Goal: Task Accomplishment & Management: Use online tool/utility

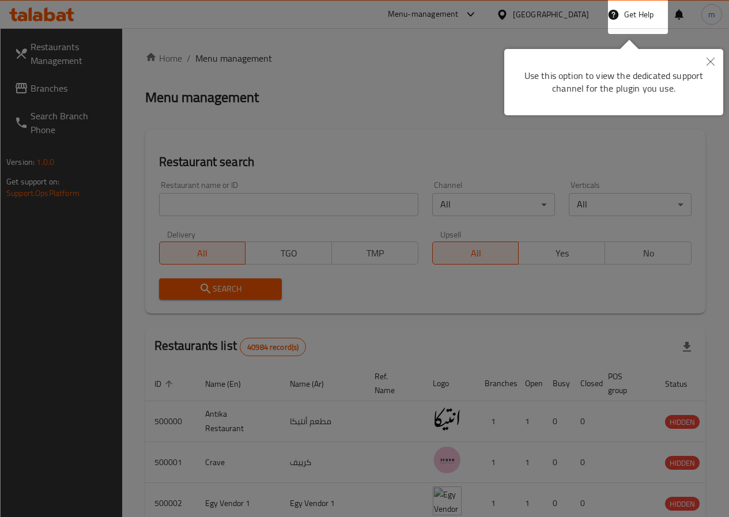
click at [483, 340] on div at bounding box center [364, 258] width 729 height 517
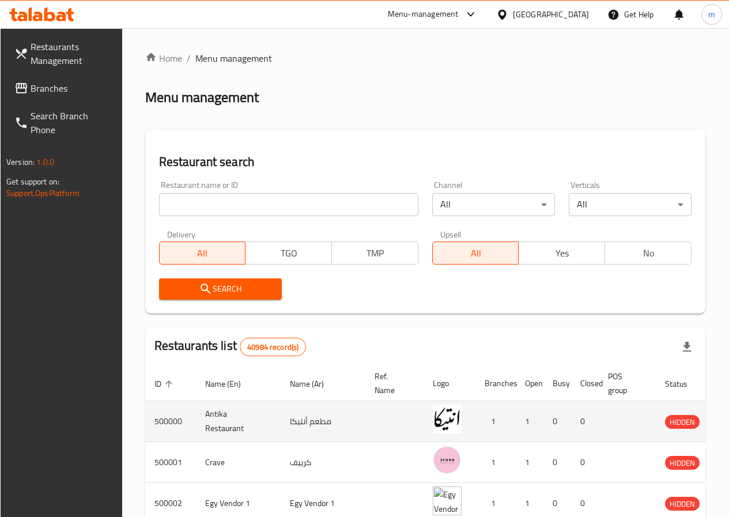
click at [293, 433] on td "مطعم أنتيكا" at bounding box center [323, 421] width 85 height 41
click at [281, 413] on td "مطعم أنتيكا" at bounding box center [323, 421] width 85 height 41
drag, startPoint x: 271, startPoint y: 415, endPoint x: 536, endPoint y: 437, distance: 265.9
click at [281, 422] on td "مطعم أنتيكا" at bounding box center [323, 421] width 85 height 41
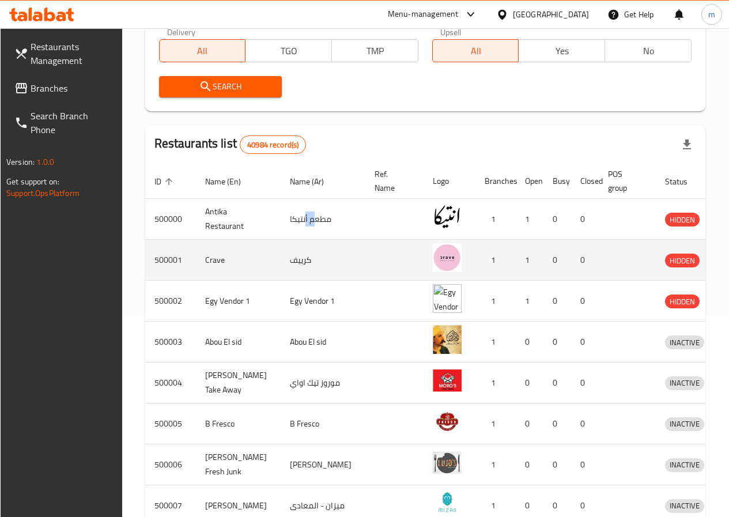
scroll to position [201, 0]
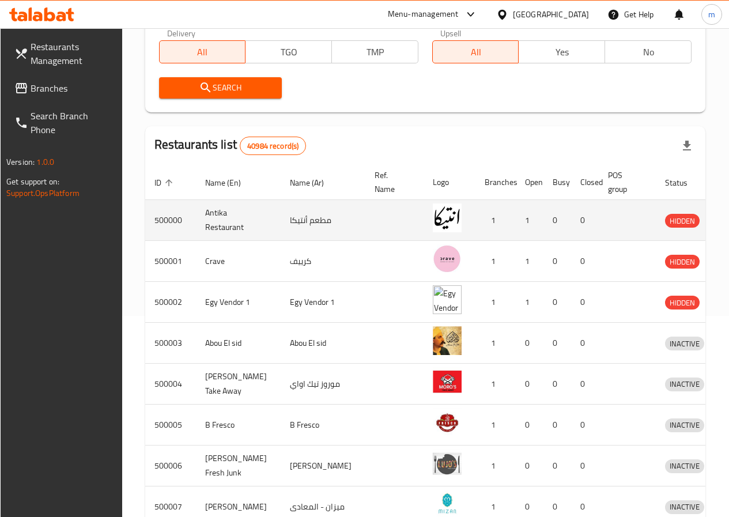
drag, startPoint x: 209, startPoint y: 214, endPoint x: 292, endPoint y: 225, distance: 84.3
click at [209, 214] on td "Antika Restaurant" at bounding box center [238, 220] width 85 height 41
click at [292, 225] on td "مطعم أنتيكا" at bounding box center [323, 220] width 85 height 41
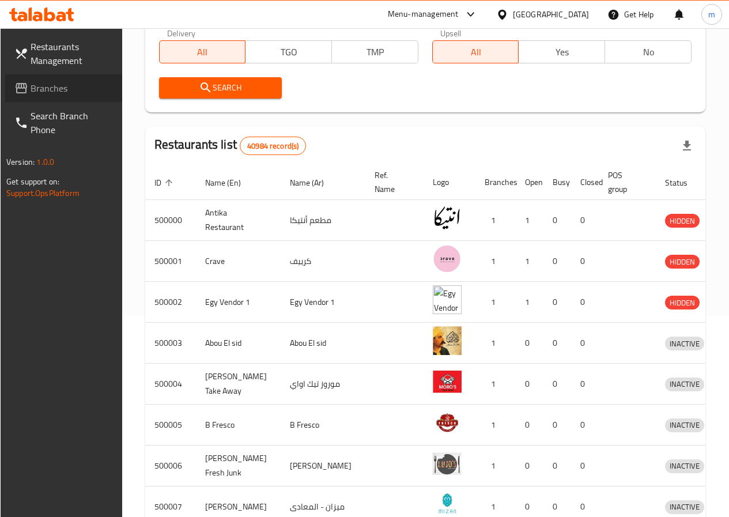
click at [59, 92] on span "Branches" at bounding box center [72, 88] width 82 height 14
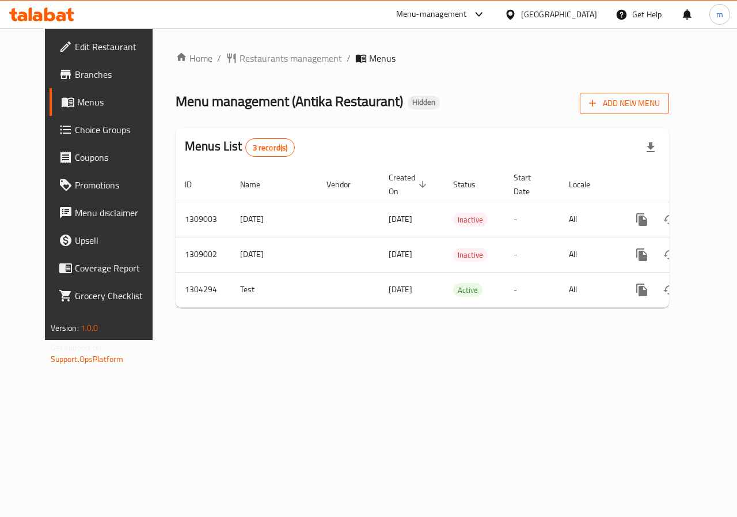
click at [657, 96] on span "Add New Menu" at bounding box center [624, 103] width 71 height 14
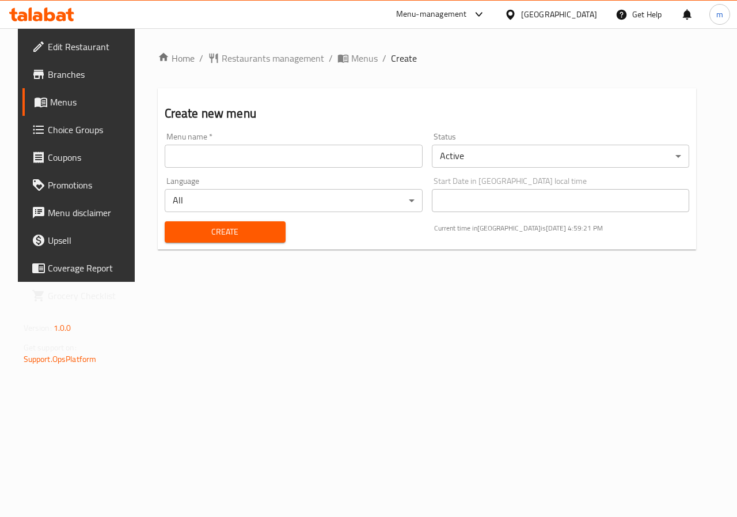
click at [191, 146] on input "text" at bounding box center [294, 156] width 258 height 23
click at [239, 138] on div "Menu name   * 1 Menu name *" at bounding box center [294, 150] width 258 height 35
click at [199, 151] on input "1" at bounding box center [294, 156] width 258 height 23
type input "[DATE]"
drag, startPoint x: 546, startPoint y: 215, endPoint x: 544, endPoint y: 207, distance: 8.2
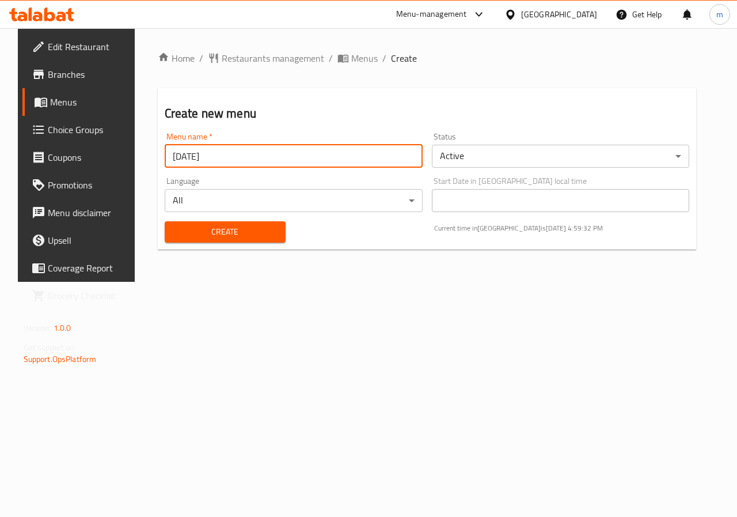
click at [544, 215] on div "Current time in Egypt is 01 Sep 2025 4:59:32 PM" at bounding box center [562, 231] width 270 height 35
click at [221, 231] on span "Create" at bounding box center [225, 232] width 103 height 14
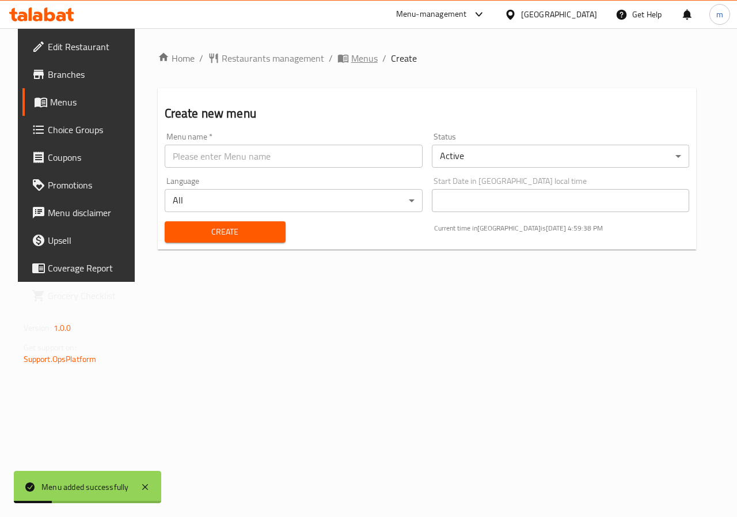
click at [353, 52] on span "Menus" at bounding box center [364, 58] width 27 height 14
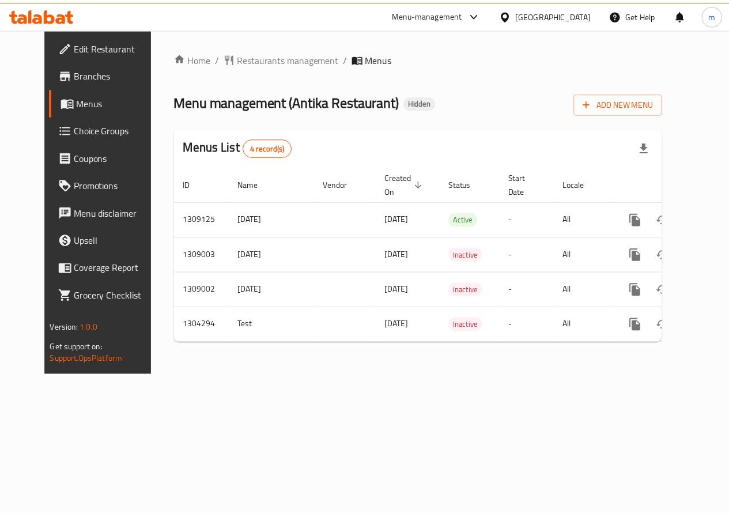
scroll to position [0, 4]
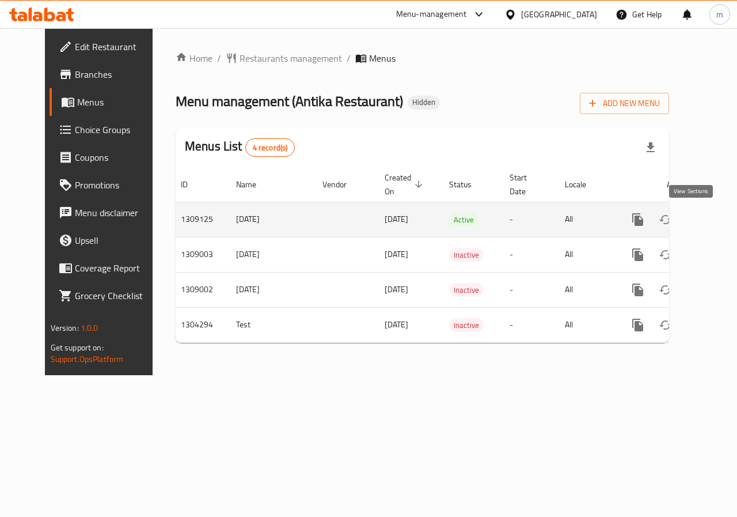
click at [714, 216] on icon "enhanced table" at bounding box center [721, 220] width 14 height 14
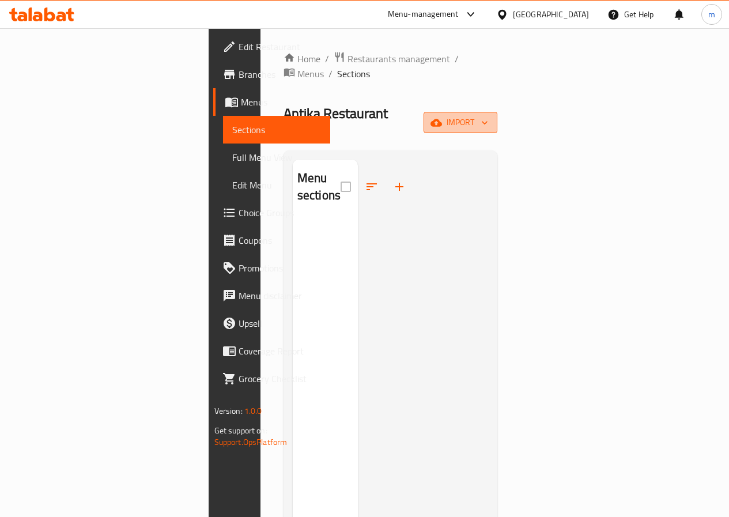
click at [488, 115] on span "import" at bounding box center [460, 122] width 55 height 14
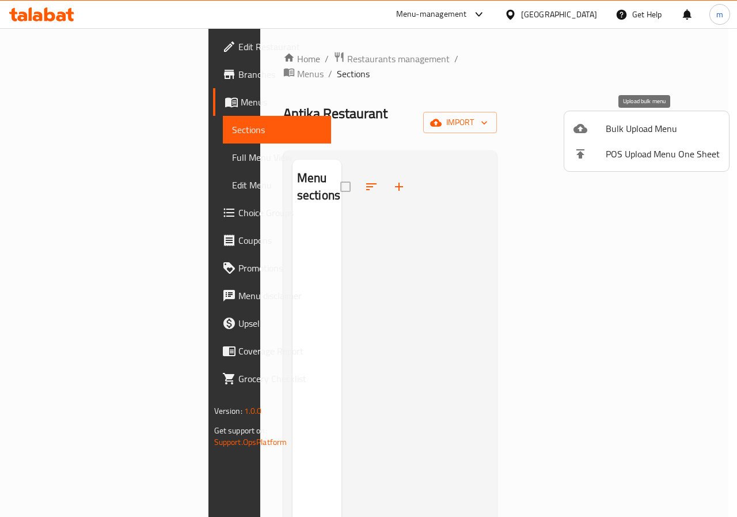
click at [659, 122] on span "Bulk Upload Menu" at bounding box center [663, 129] width 114 height 14
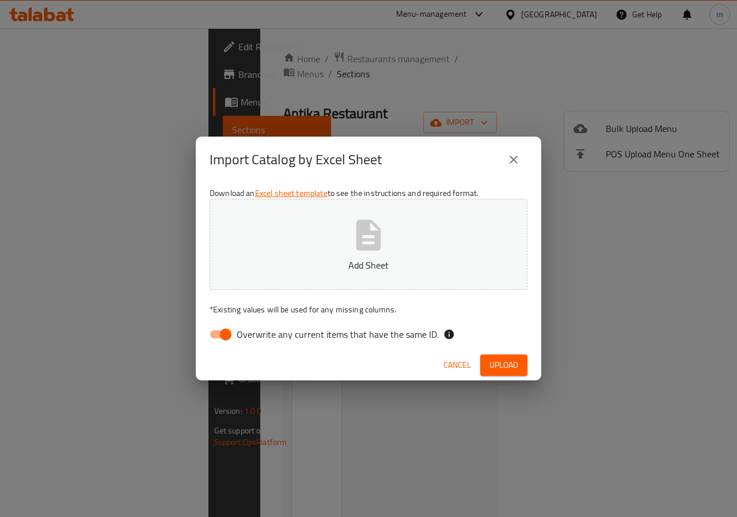
click at [508, 172] on button "close" at bounding box center [514, 160] width 28 height 28
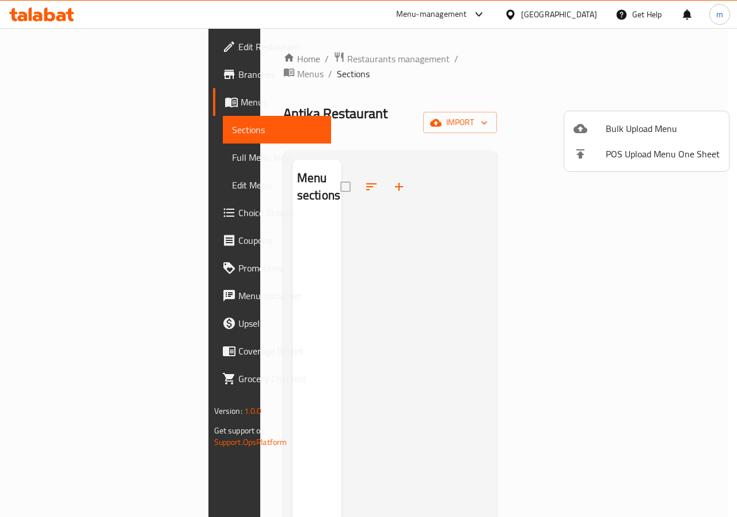
click at [56, 47] on div at bounding box center [368, 258] width 737 height 517
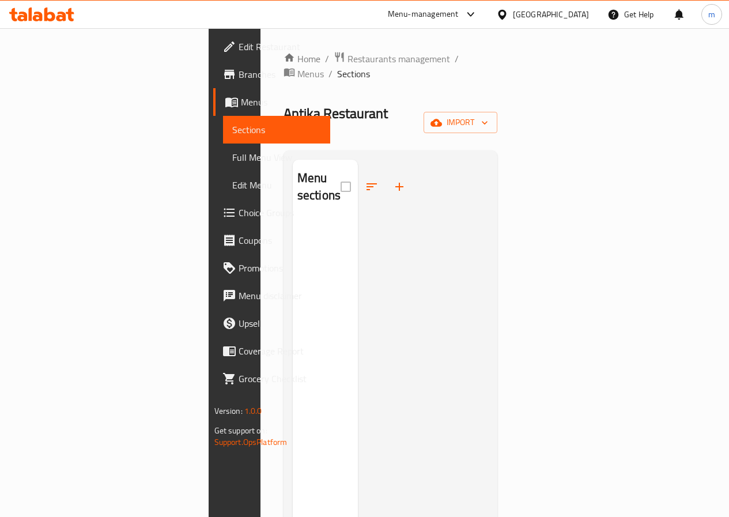
click at [239, 43] on span "Edit Restaurant" at bounding box center [280, 47] width 82 height 14
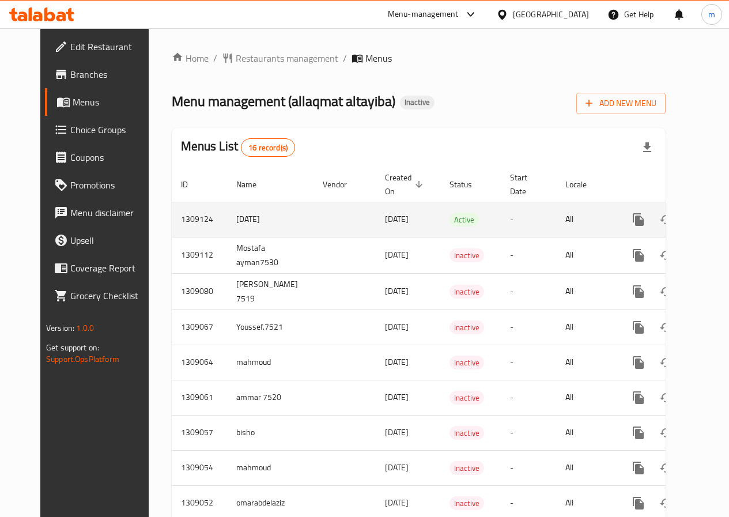
click at [440, 236] on td "Active" at bounding box center [470, 219] width 60 height 35
click at [714, 217] on icon "enhanced table" at bounding box center [721, 220] width 14 height 14
